Goal: Find specific page/section: Find specific page/section

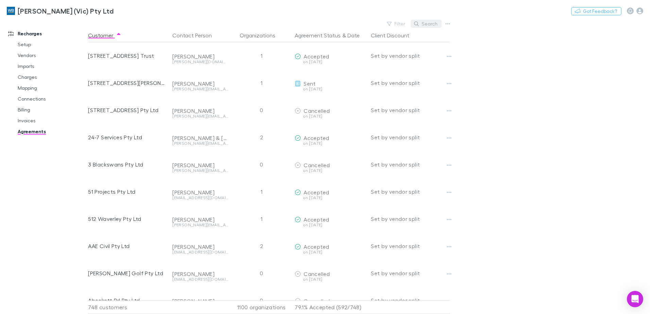
click at [427, 26] on button "Search" at bounding box center [426, 24] width 31 height 8
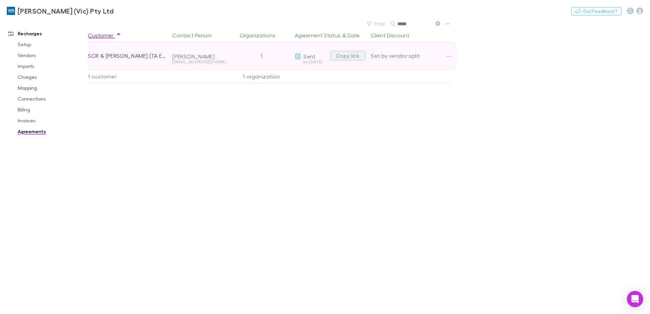
type input "*****"
click at [353, 57] on button "Copy link" at bounding box center [347, 56] width 35 height 10
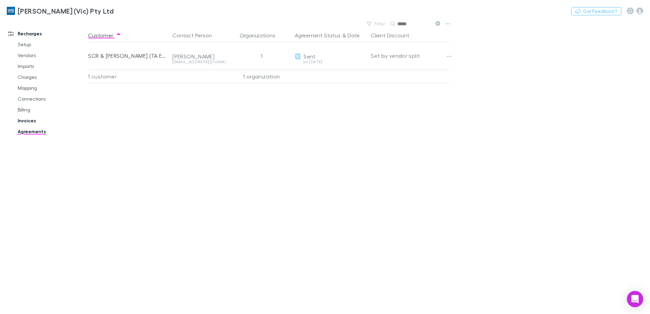
click at [37, 117] on link "Invoices" at bounding box center [51, 120] width 81 height 11
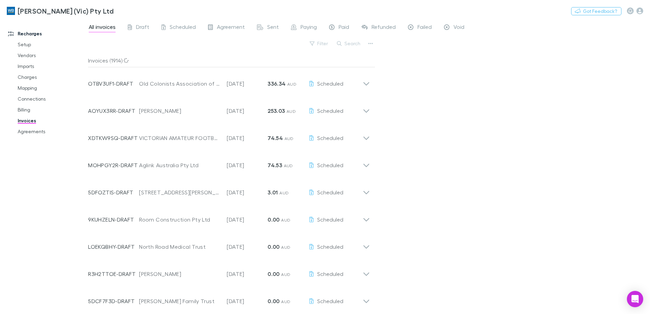
click at [353, 46] on button "Search" at bounding box center [349, 43] width 31 height 8
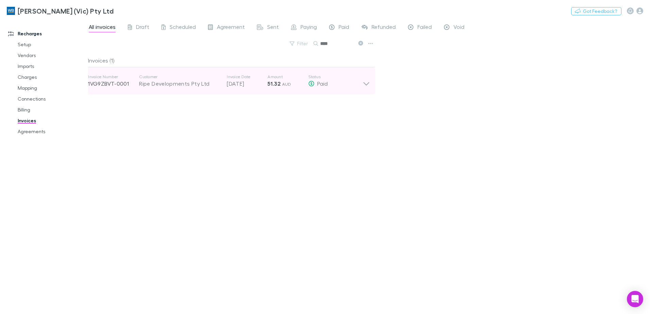
click at [370, 87] on icon at bounding box center [366, 81] width 7 height 14
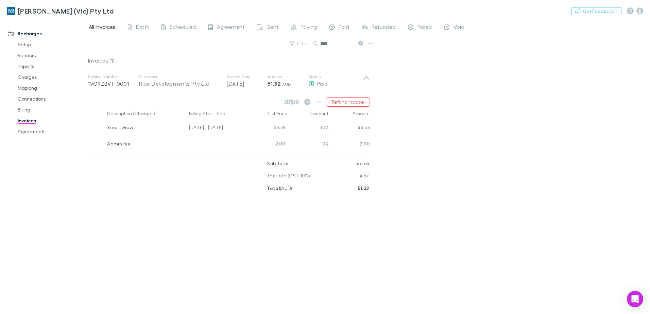
drag, startPoint x: 339, startPoint y: 43, endPoint x: 268, endPoint y: 38, distance: 71.2
click at [270, 38] on div "All invoices Draft Scheduled Agreement Sent Paying Paid Refunded Failed Void Fi…" at bounding box center [369, 166] width 562 height 295
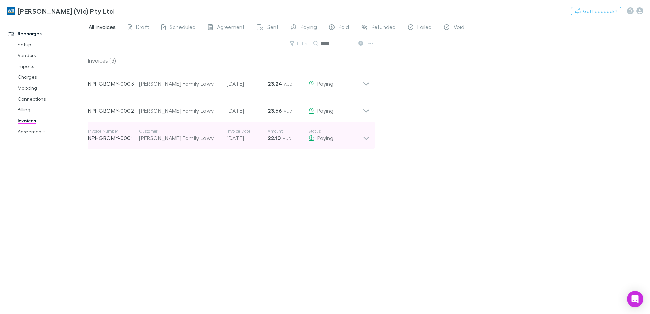
click at [367, 137] on icon at bounding box center [366, 136] width 7 height 14
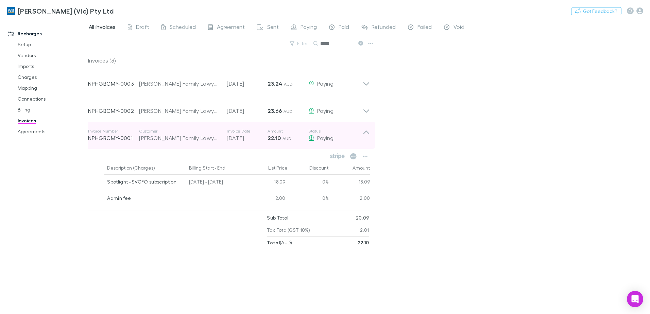
click at [367, 137] on icon at bounding box center [366, 136] width 7 height 14
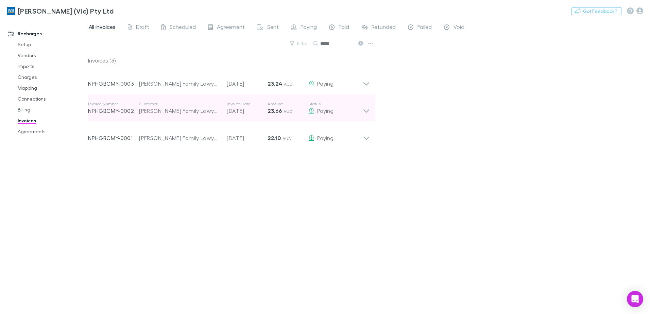
click at [367, 112] on icon at bounding box center [366, 110] width 6 height 3
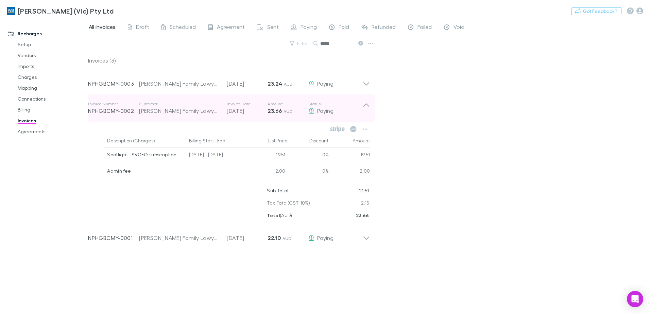
click at [367, 112] on icon at bounding box center [366, 108] width 7 height 14
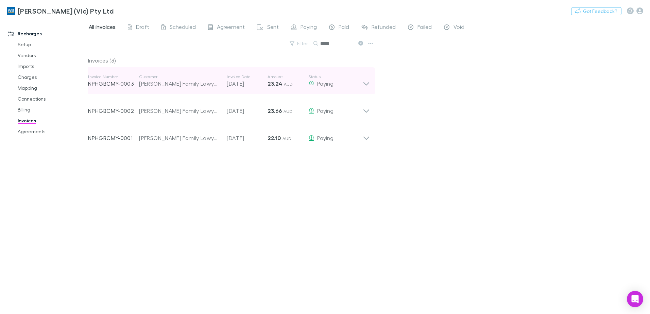
click at [366, 80] on icon at bounding box center [366, 81] width 7 height 14
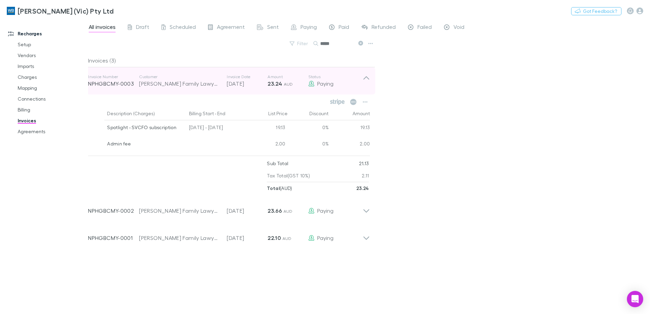
click at [366, 80] on icon at bounding box center [366, 81] width 7 height 14
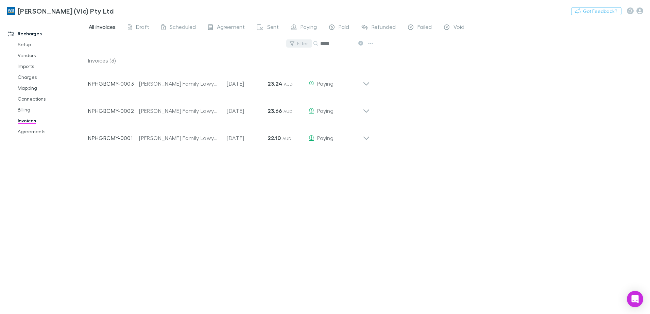
drag, startPoint x: 338, startPoint y: 46, endPoint x: 295, endPoint y: 39, distance: 43.0
click at [295, 39] on div "Filter Search *****" at bounding box center [231, 46] width 287 height 15
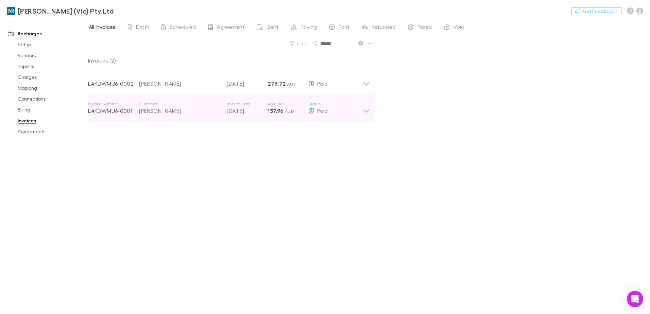
type input "******"
click at [369, 110] on icon at bounding box center [366, 110] width 6 height 3
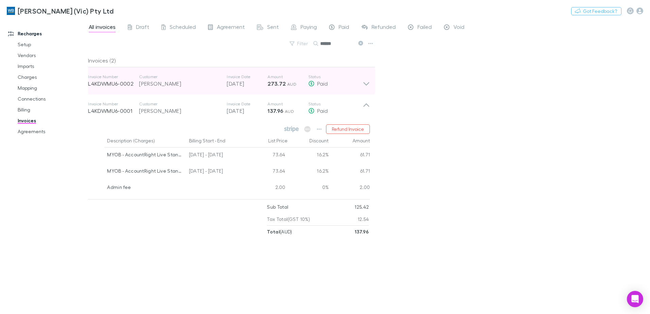
click at [367, 85] on icon at bounding box center [366, 83] width 6 height 3
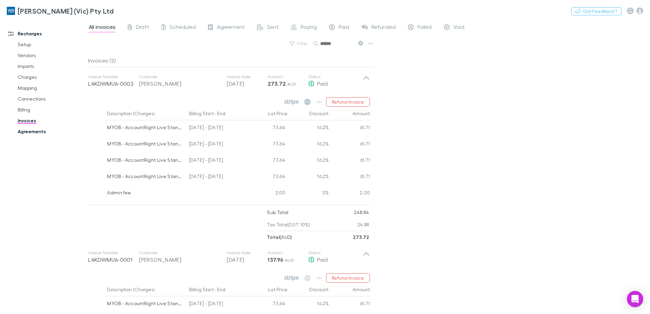
drag, startPoint x: 37, startPoint y: 131, endPoint x: 55, endPoint y: 135, distance: 18.1
click at [37, 131] on link "Agreements" at bounding box center [51, 131] width 81 height 11
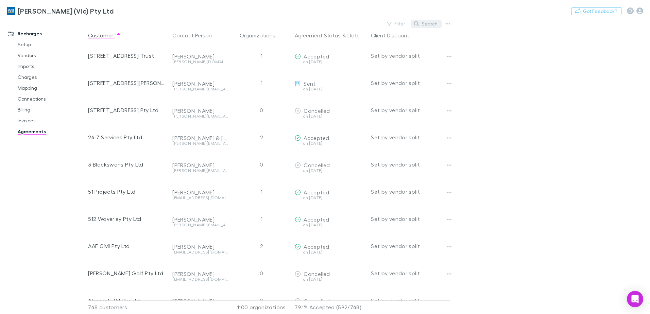
click at [433, 27] on button "Search" at bounding box center [426, 24] width 31 height 8
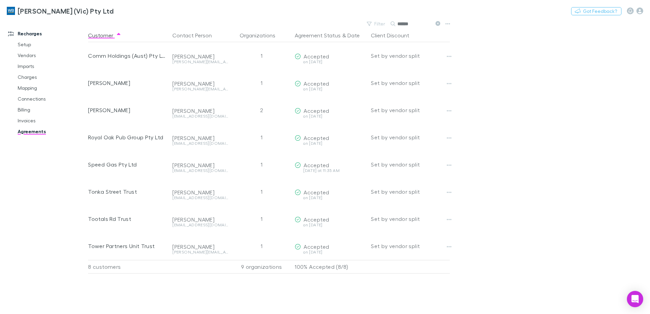
type input "******"
click at [25, 87] on link "Mapping" at bounding box center [51, 88] width 81 height 11
